Goal: Communication & Community: Answer question/provide support

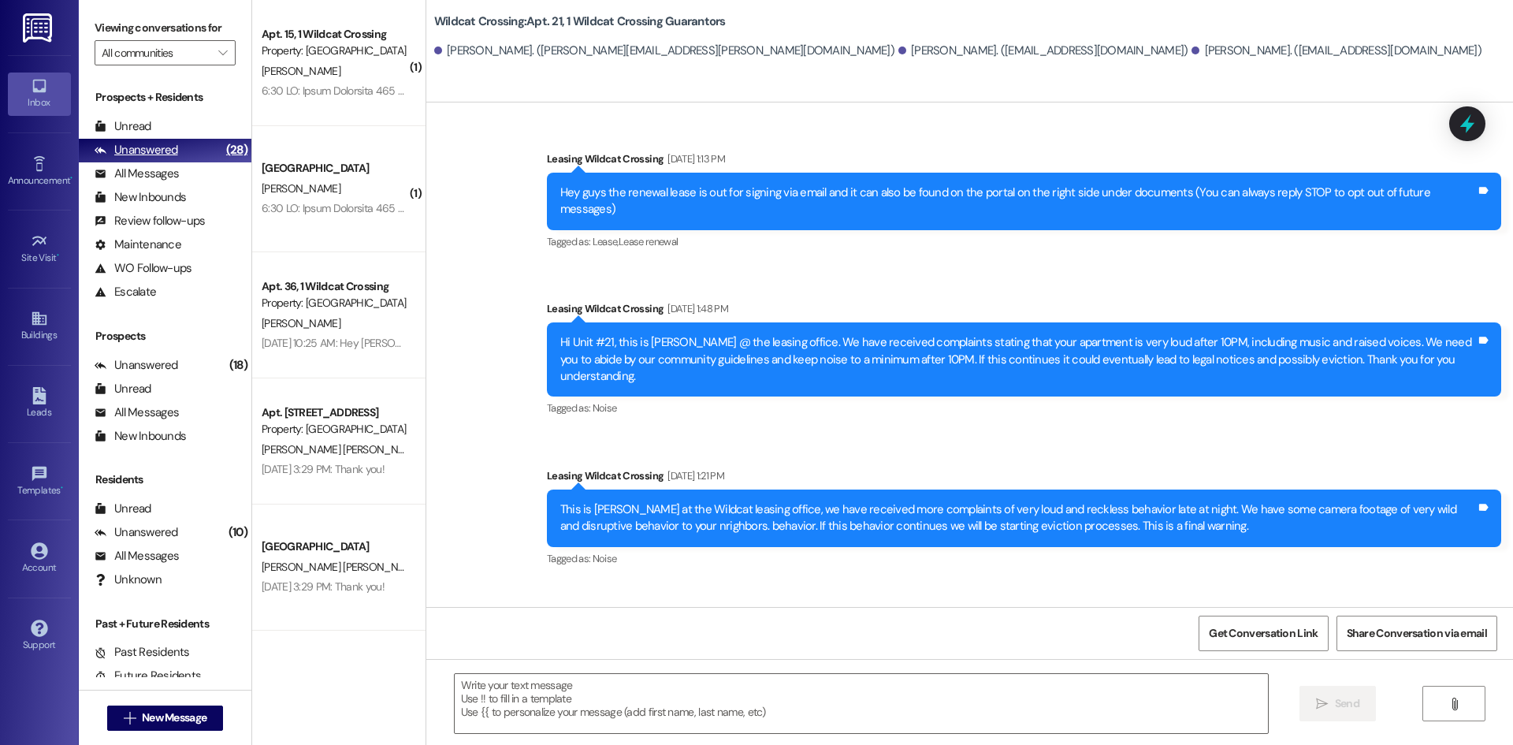
scroll to position [1763, 0]
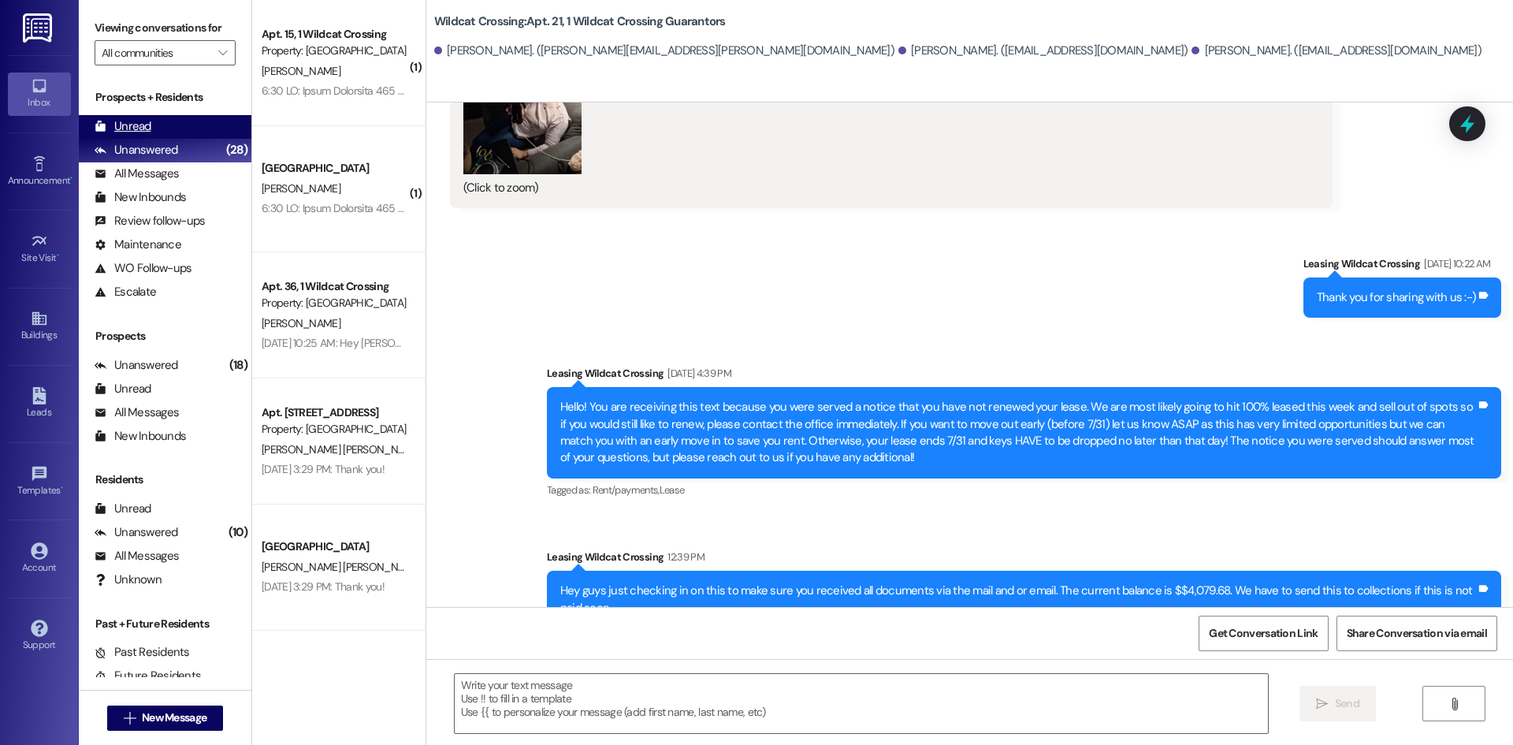
click at [206, 121] on div "Unread (0)" at bounding box center [165, 127] width 173 height 24
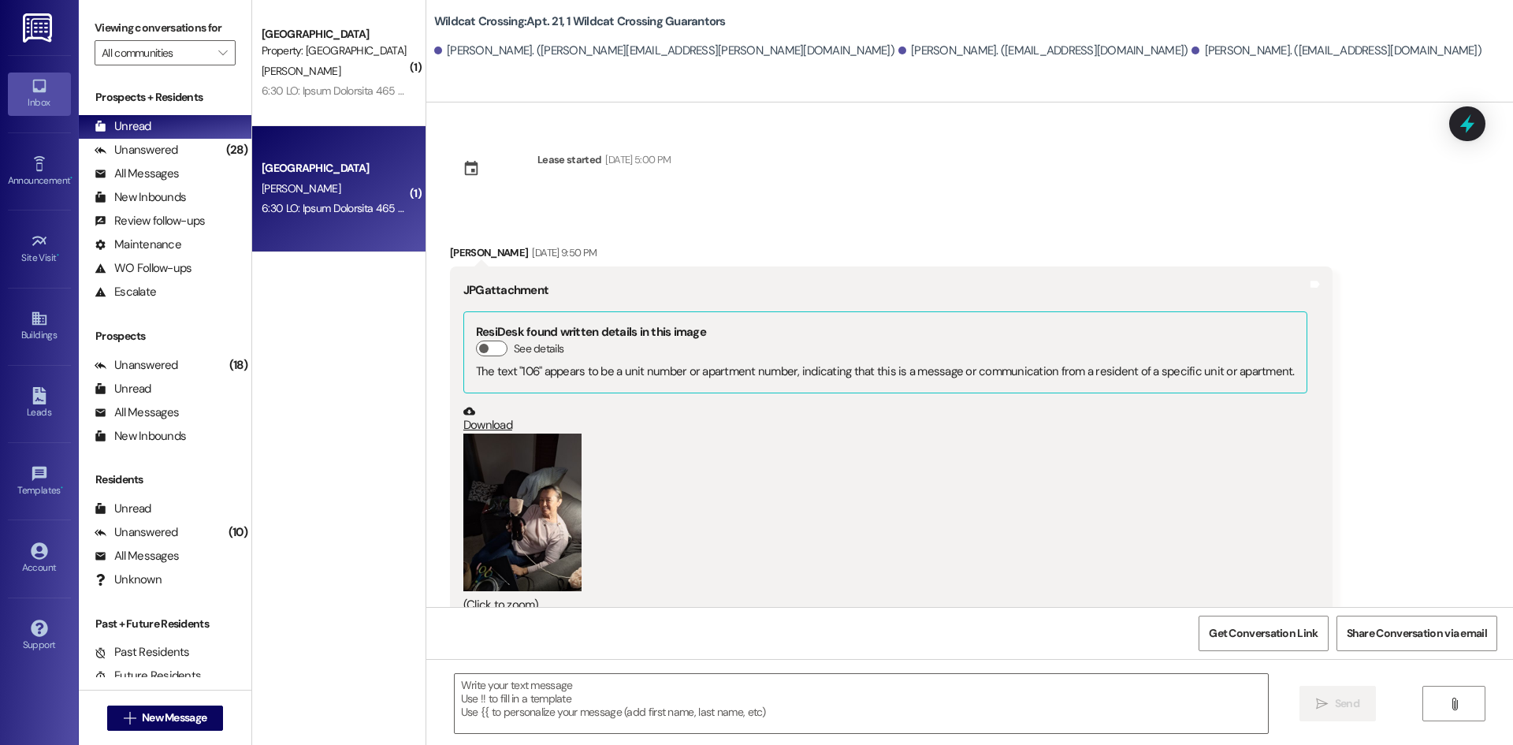
scroll to position [1343, 0]
click at [311, 192] on div "[PERSON_NAME]" at bounding box center [334, 189] width 149 height 20
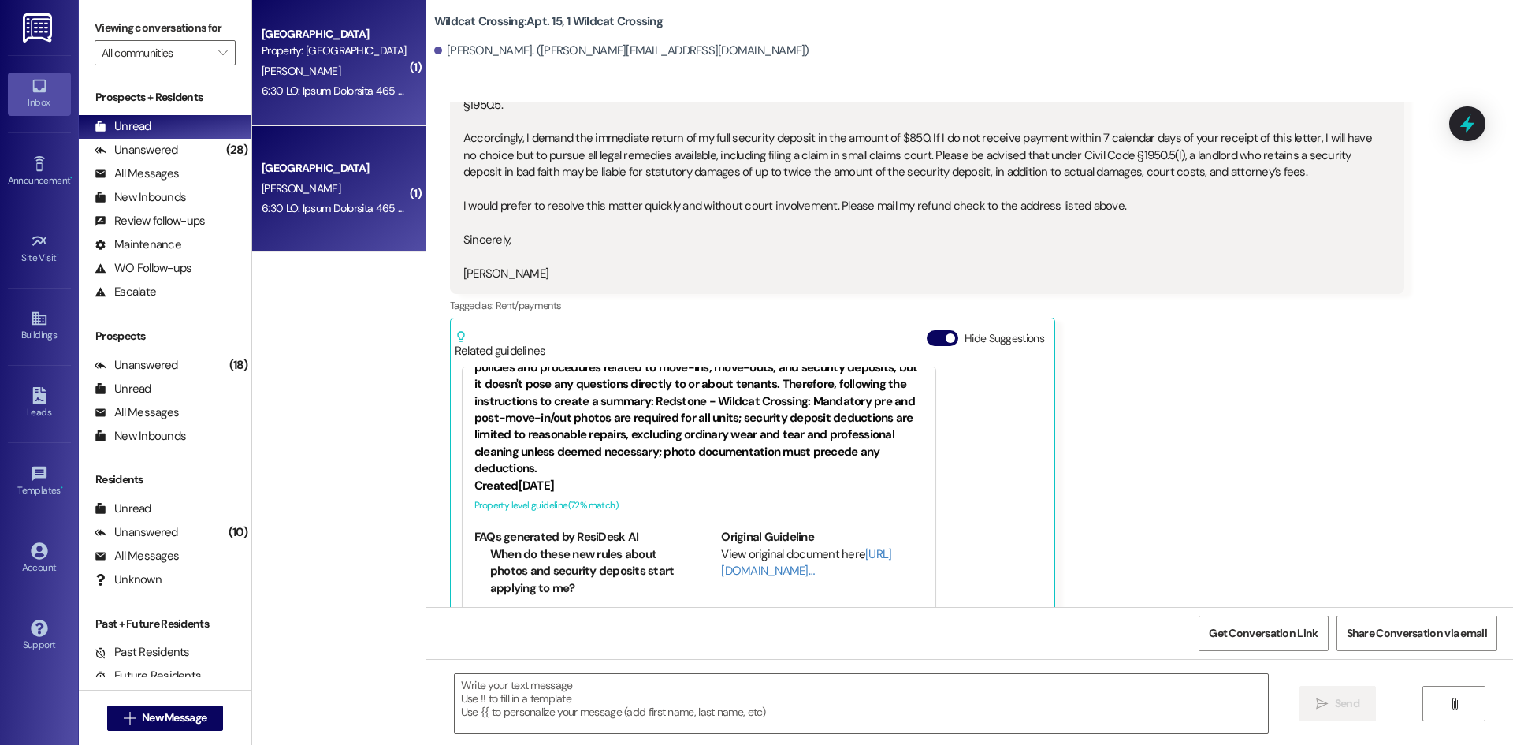
scroll to position [0, 0]
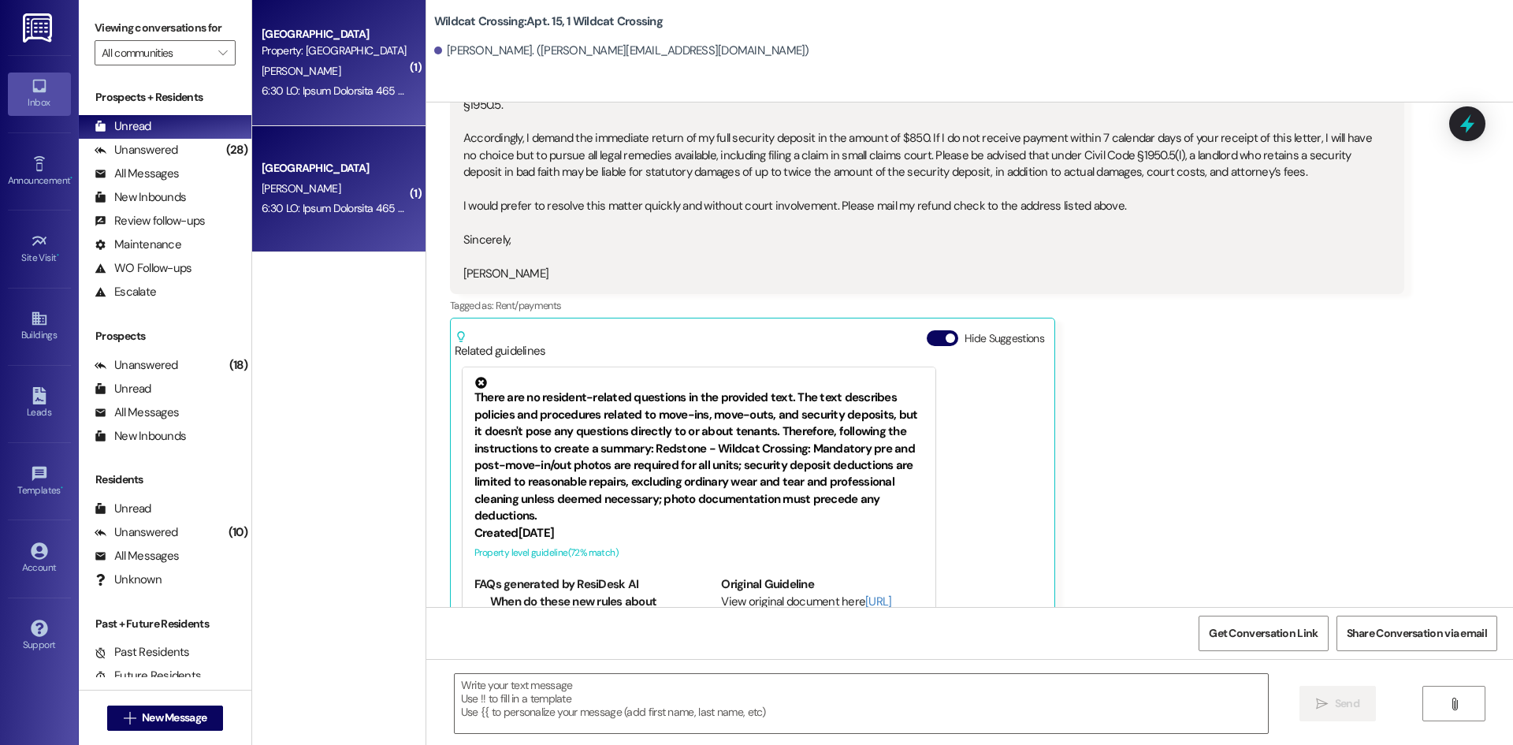
drag, startPoint x: 1260, startPoint y: 428, endPoint x: 1247, endPoint y: 428, distance: 12.6
click at [1259, 428] on div "[PERSON_NAME] Question Neutral 6:20 AM [PERSON_NAME] [STREET_ADDRESS] [EMAIL_AD…" at bounding box center [927, 160] width 954 height 1004
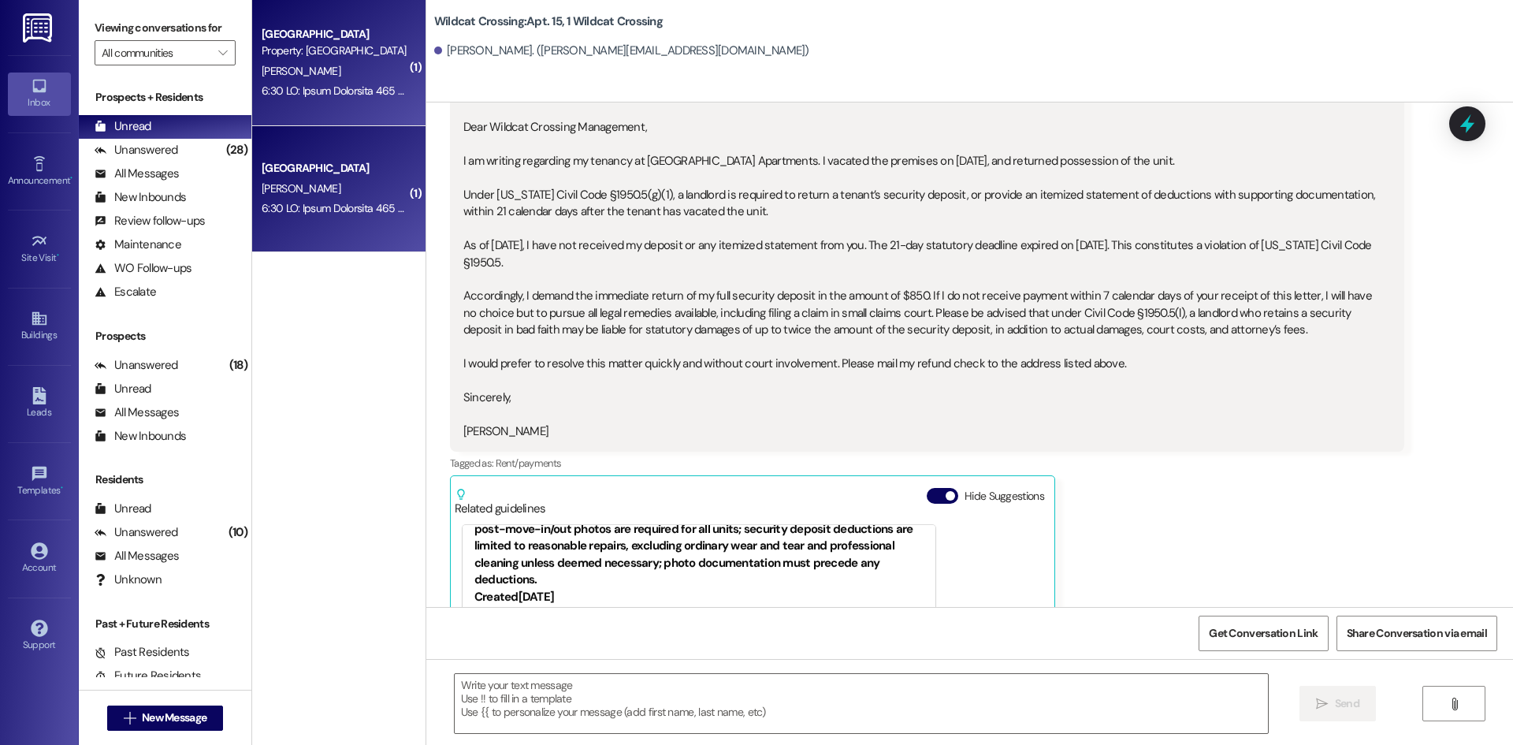
scroll to position [28807, 0]
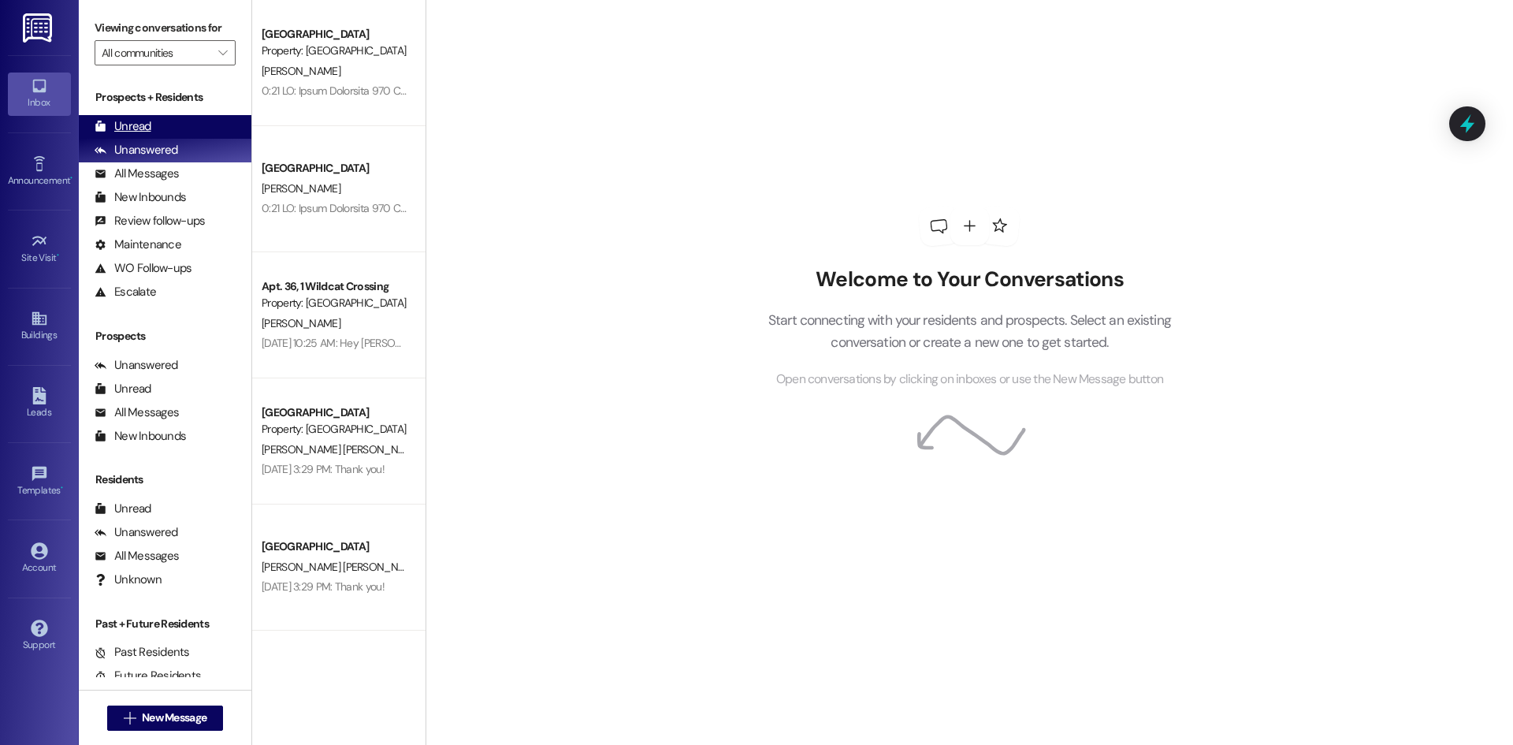
click at [154, 127] on div "Unread (0)" at bounding box center [165, 127] width 173 height 24
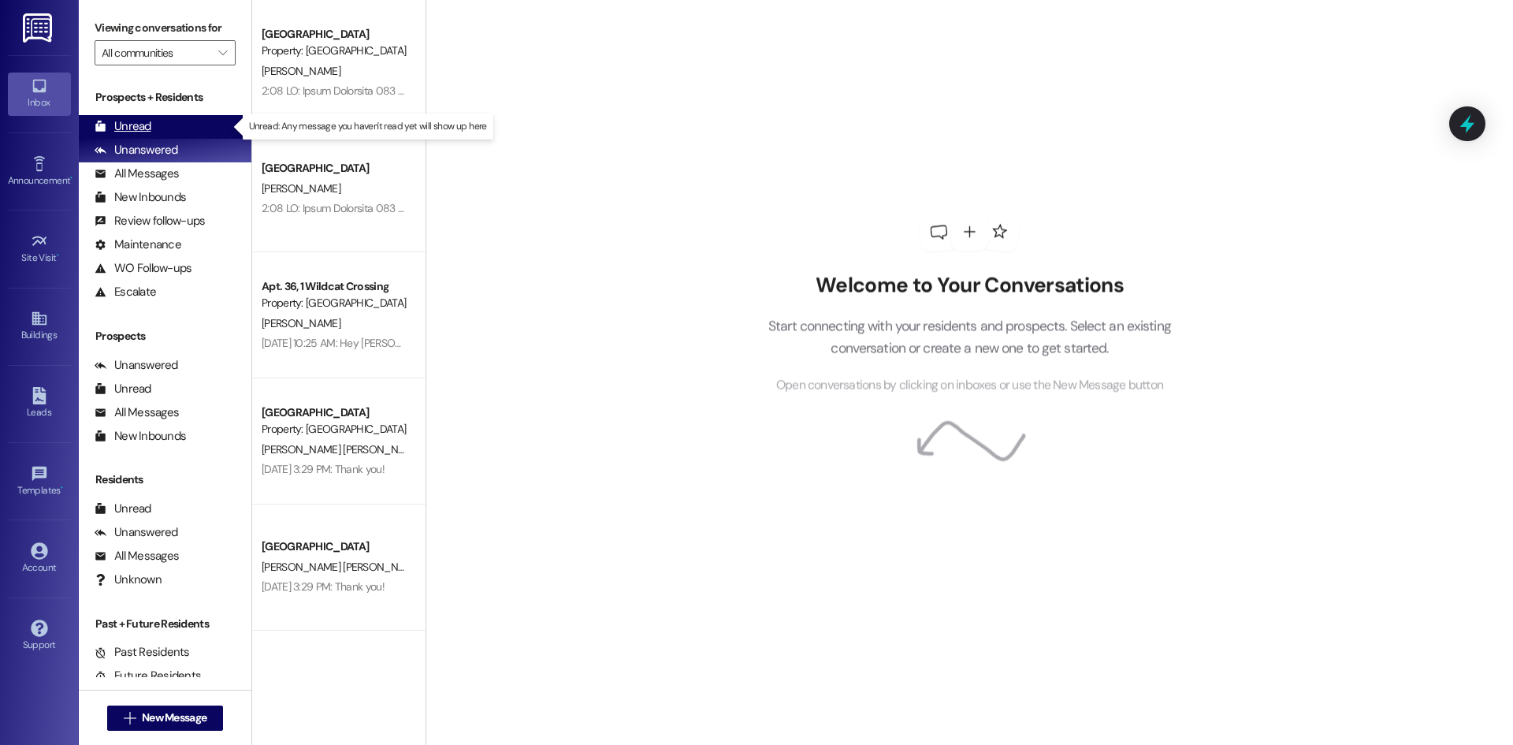
click at [200, 129] on div "Unread (0)" at bounding box center [165, 127] width 173 height 24
